Goal: Find contact information: Find contact information

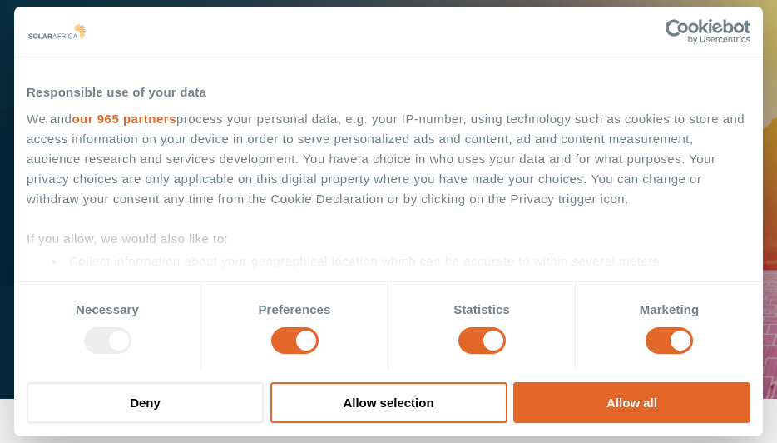
click at [647, 404] on button "Allow all" at bounding box center [631, 402] width 237 height 41
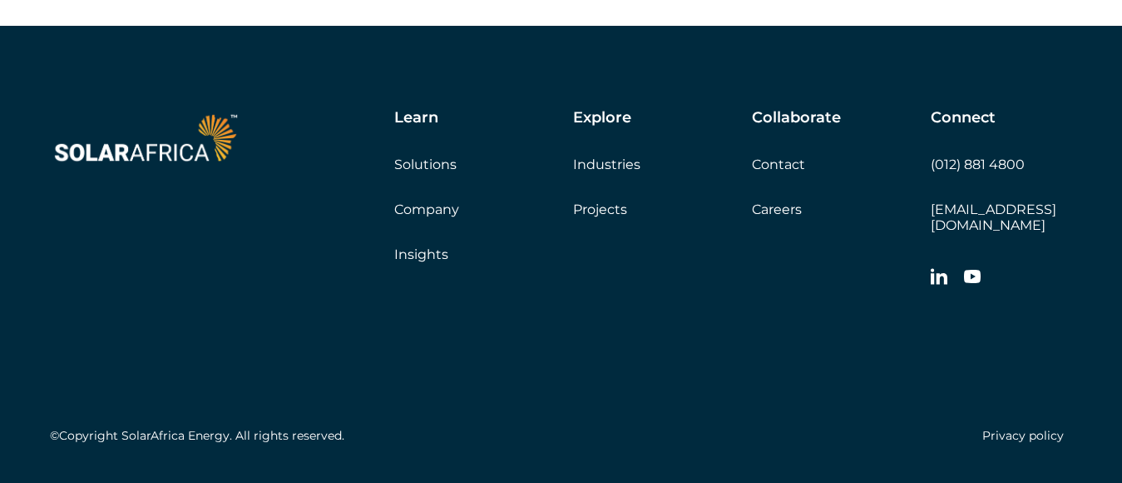
scroll to position [4809, 0]
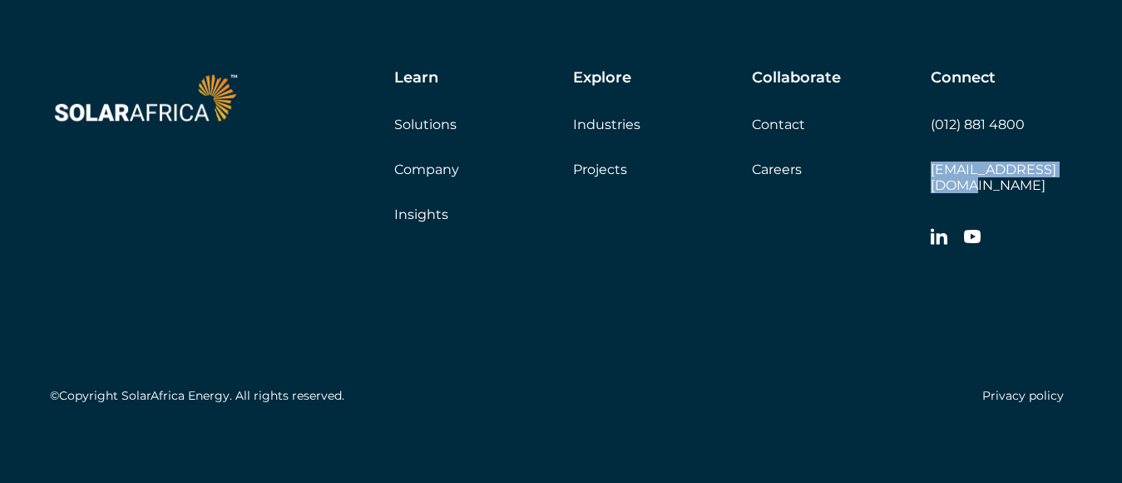
drag, startPoint x: 1072, startPoint y: 170, endPoint x: 932, endPoint y: 178, distance: 140.0
click at [776, 178] on div "Connect (012) 881 4800 [EMAIL_ADDRESS][DOMAIN_NAME]" at bounding box center [1001, 162] width 141 height 186
copy link "[EMAIL_ADDRESS][DOMAIN_NAME]"
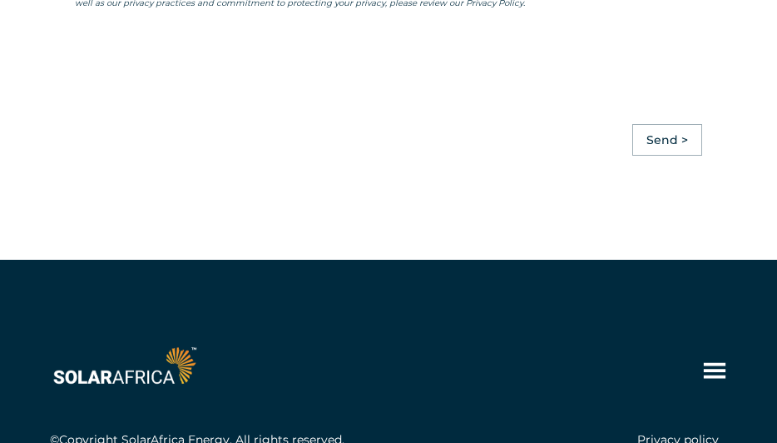
scroll to position [4826, 0]
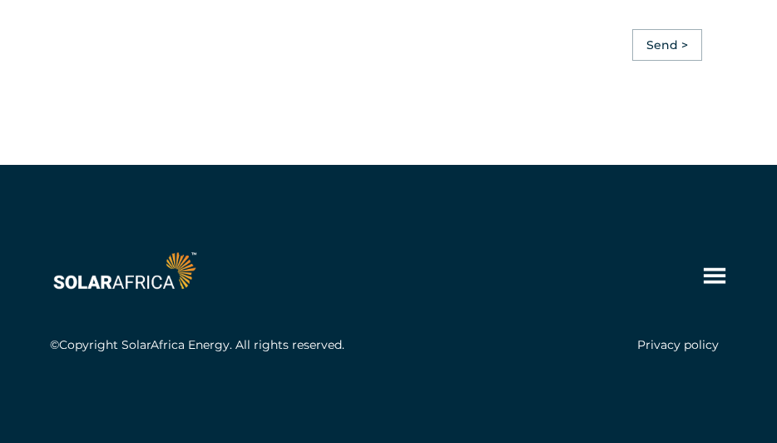
click at [553, 263] on div at bounding box center [376, 275] width 652 height 25
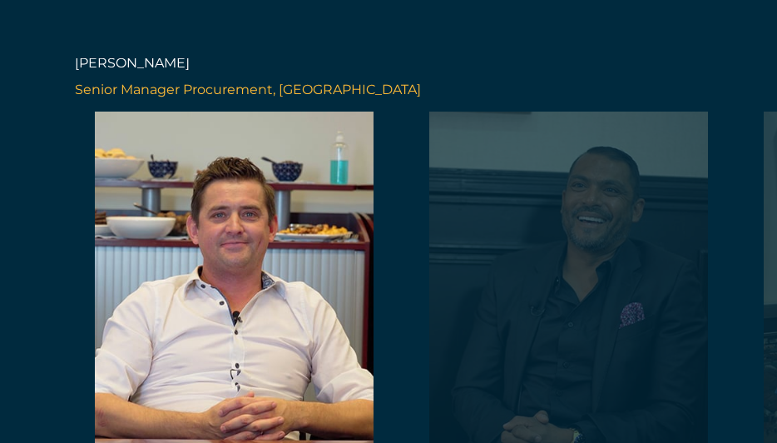
scroll to position [3578, 0]
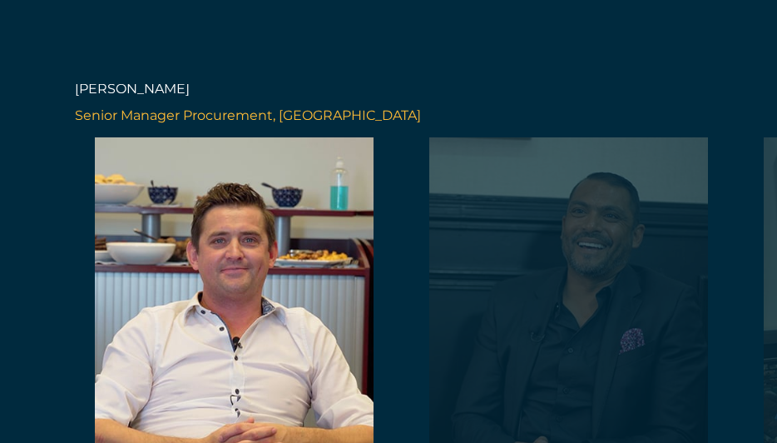
click at [251, 255] on div at bounding box center [234, 324] width 318 height 374
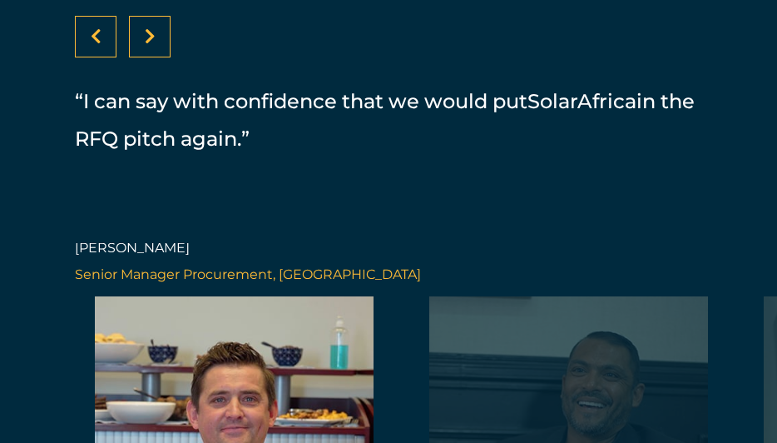
scroll to position [3412, 0]
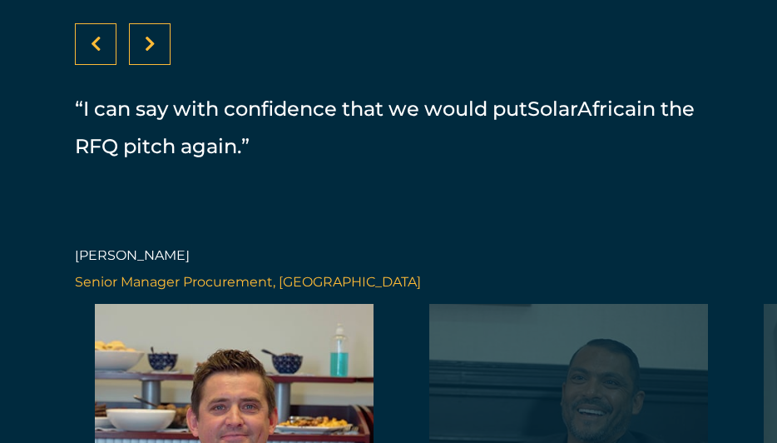
click at [152, 54] on div at bounding box center [150, 44] width 42 height 42
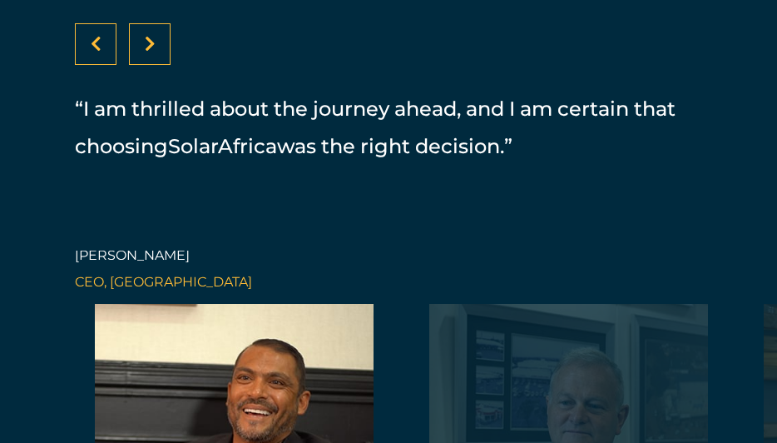
click at [156, 48] on div at bounding box center [150, 44] width 42 height 42
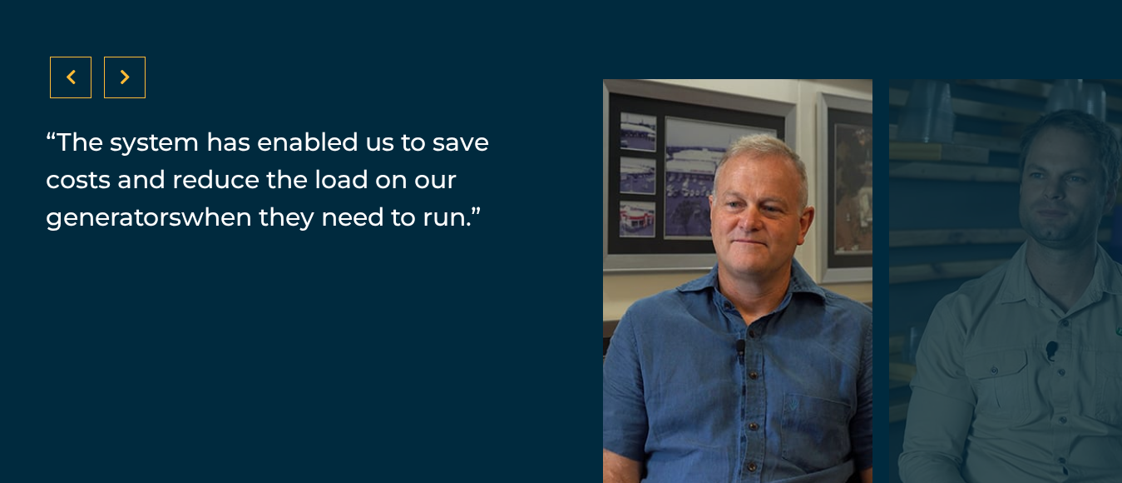
scroll to position [3410, 0]
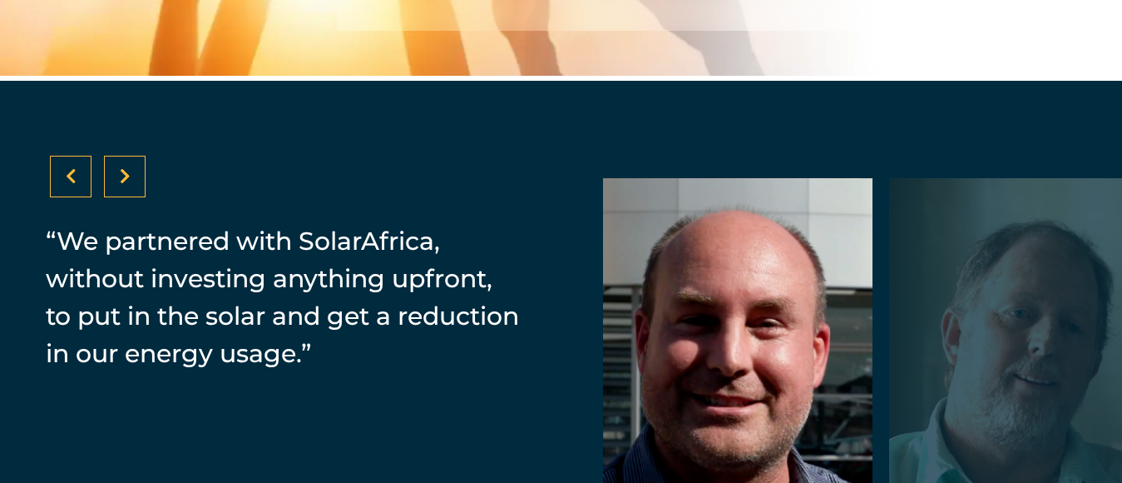
scroll to position [3161, 0]
